Goal: Task Accomplishment & Management: Manage account settings

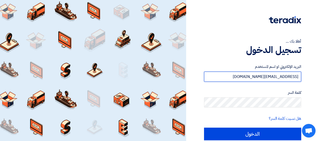
click at [247, 80] on input "[EMAIL_ADDRESS][DOMAIN_NAME]" at bounding box center [252, 77] width 97 height 10
type input "[EMAIL_ADDRESS][DOMAIN_NAME]"
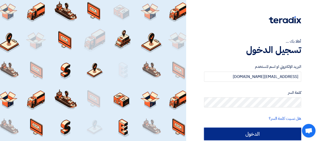
click at [240, 134] on input "الدخول" at bounding box center [252, 133] width 97 height 13
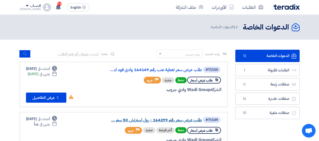
click at [142, 121] on link "طلب عرض سعر رقم 164299 - رول استرتش 50 سم ..." at bounding box center [151, 120] width 101 height 5
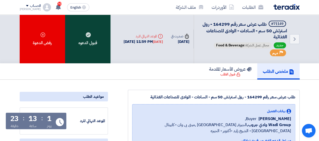
click at [93, 36] on div "قبول الدعوه" at bounding box center [87, 39] width 45 height 49
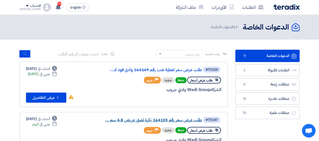
click at [144, 120] on link "طلب عرض سعر رقم 164135 بكرة لصق عريض 4.8 سم ..." at bounding box center [151, 120] width 101 height 5
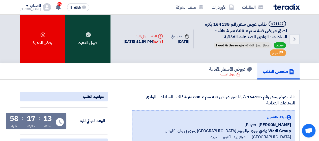
click at [92, 36] on div "قبول الدعوه" at bounding box center [87, 39] width 45 height 49
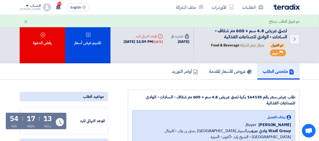
scroll to position [123, 0]
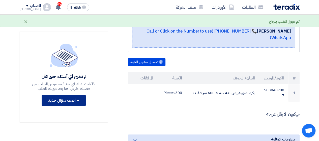
click at [67, 98] on button "+ أضف سؤال جديد" at bounding box center [64, 100] width 44 height 11
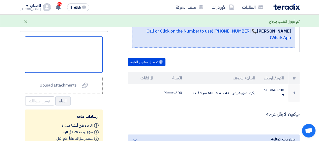
click at [68, 64] on div at bounding box center [64, 54] width 78 height 36
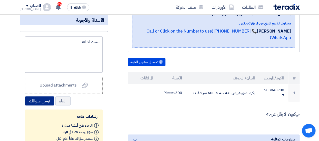
click at [46, 102] on button "أرسل سؤالك" at bounding box center [39, 100] width 29 height 9
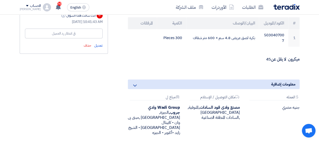
scroll to position [184, 0]
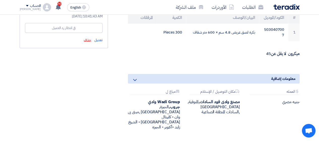
click at [86, 39] on span "حذف" at bounding box center [88, 39] width 8 height 5
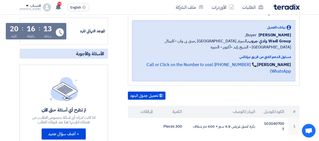
scroll to position [91, 0]
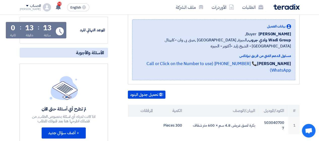
click at [284, 6] on img at bounding box center [286, 7] width 26 height 6
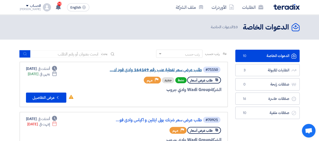
click at [137, 71] on link "طلب عرض سعر تغطية عنب رقم 164149 وادى فود ك..." at bounding box center [151, 70] width 101 height 5
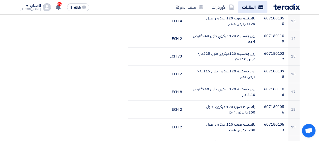
scroll to position [518, 0]
